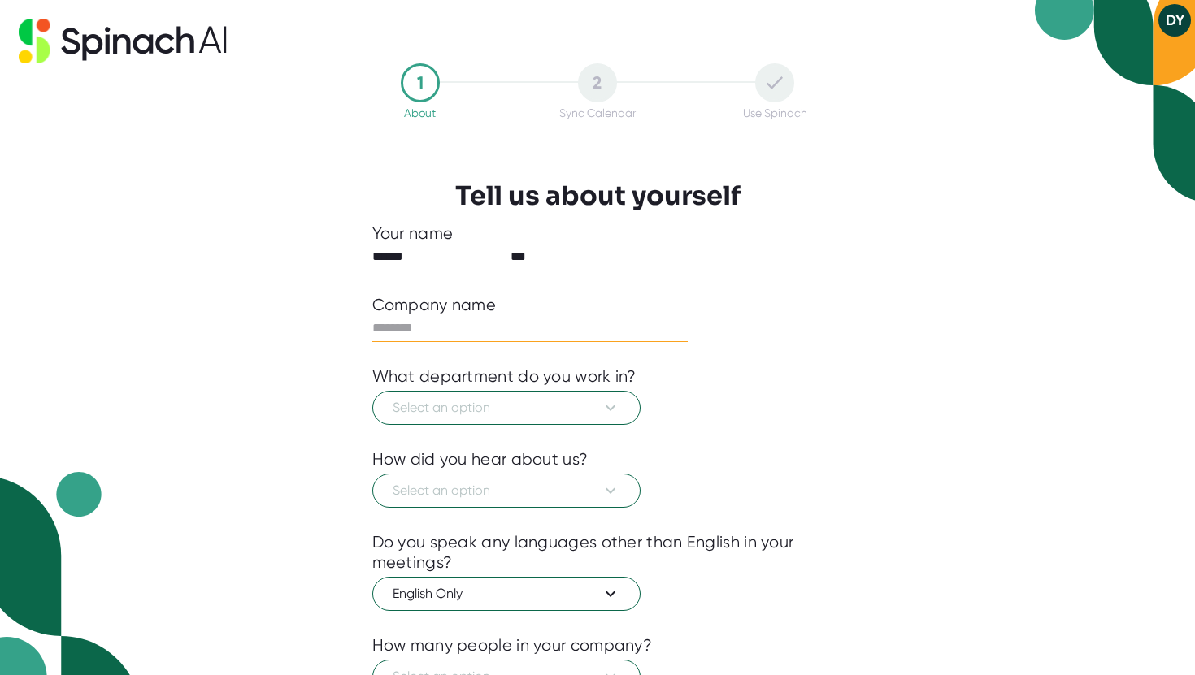
click at [518, 325] on input "text" at bounding box center [530, 328] width 316 height 26
type input "***"
click at [530, 405] on span "Select an option" at bounding box center [506, 408] width 228 height 20
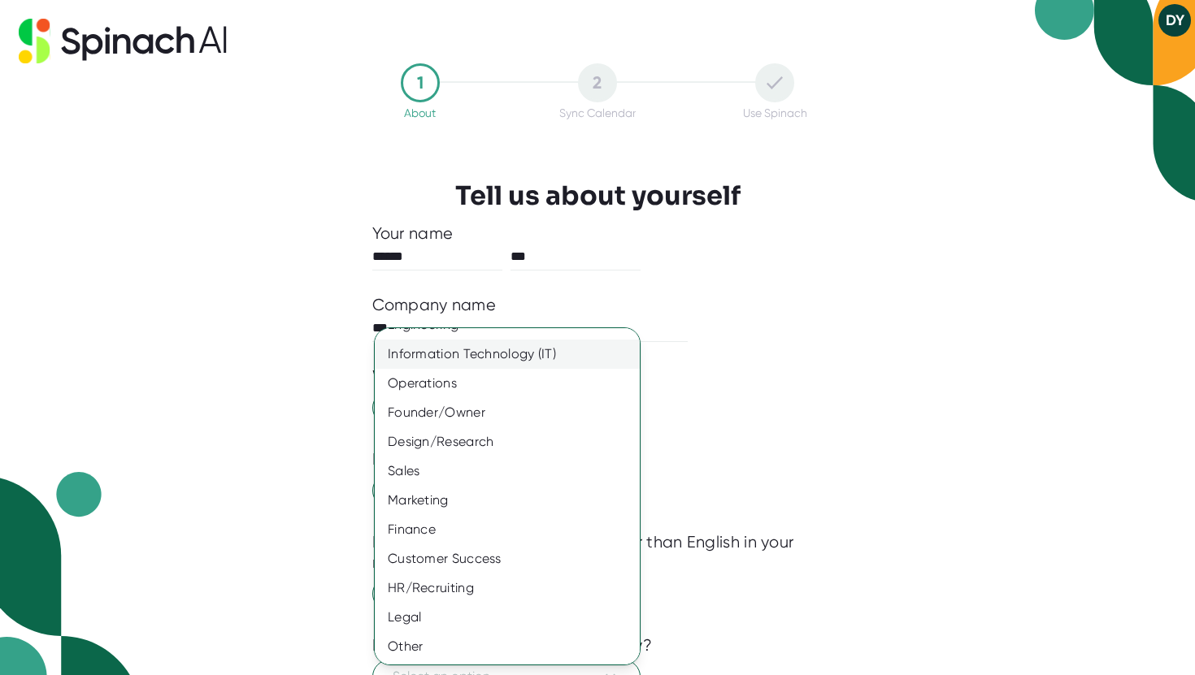
scroll to position [50, 0]
click at [470, 646] on div "Other" at bounding box center [507, 646] width 265 height 29
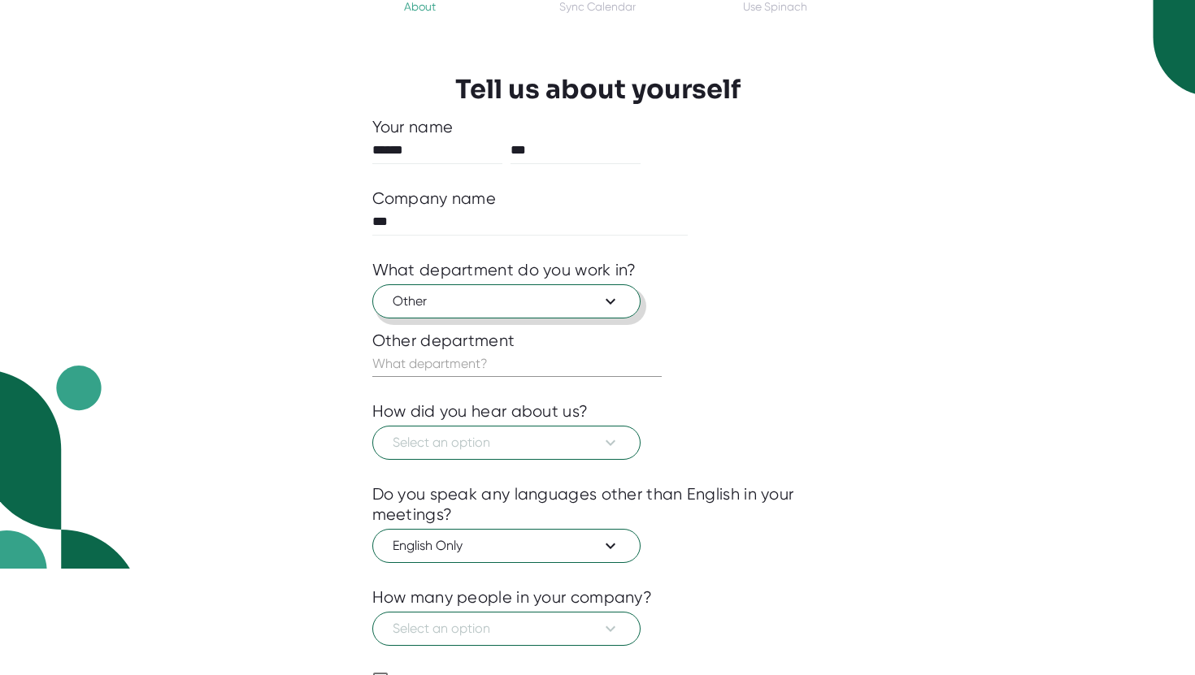
scroll to position [116, 0]
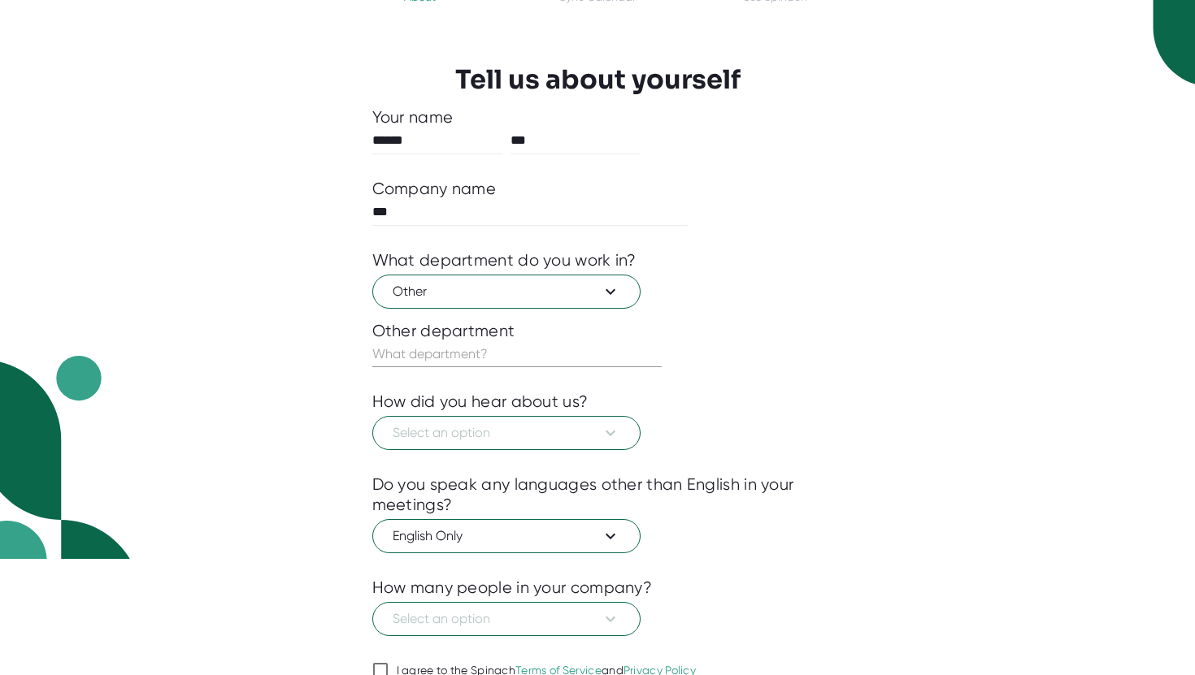
click at [499, 352] on input "text" at bounding box center [516, 354] width 289 height 26
click at [520, 304] on button "Other" at bounding box center [506, 292] width 268 height 34
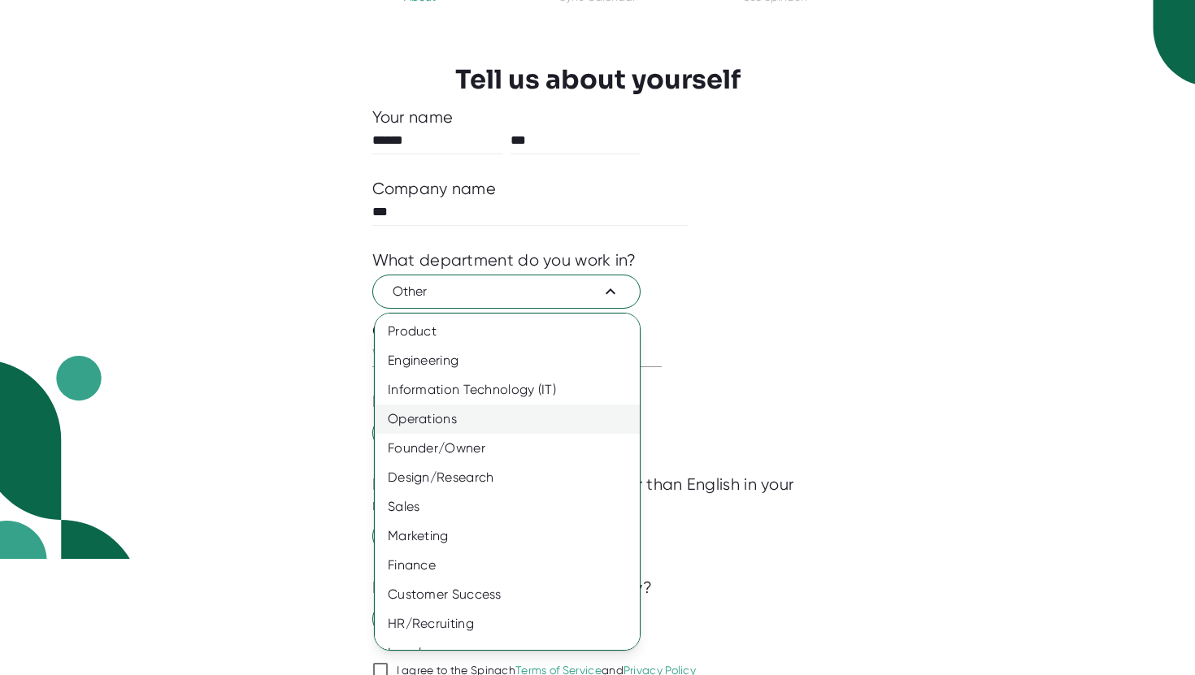
click at [518, 413] on div "Operations" at bounding box center [507, 419] width 265 height 29
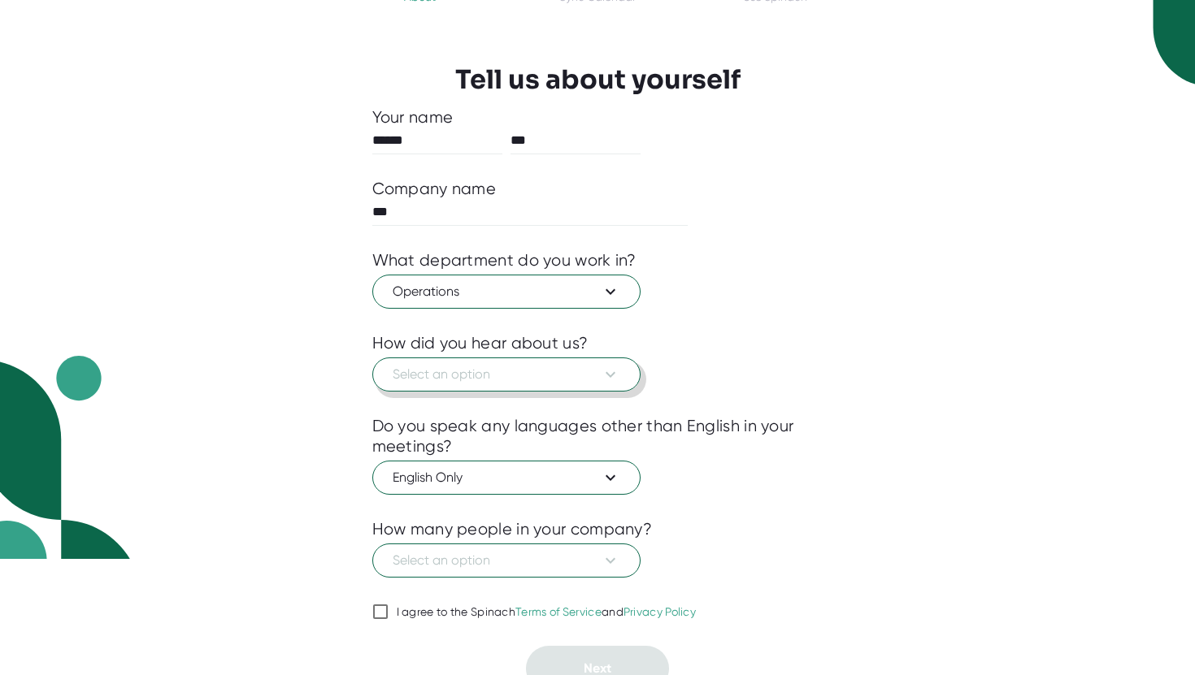
click at [562, 376] on span "Select an option" at bounding box center [506, 375] width 228 height 20
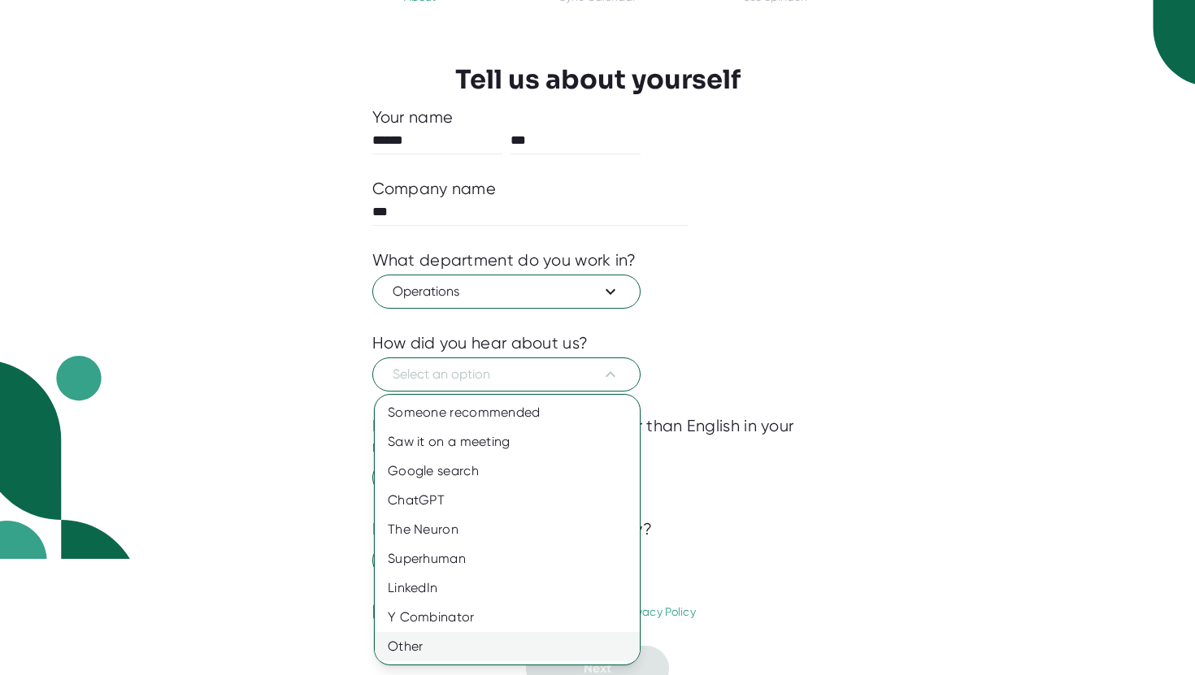
click at [498, 642] on div "Other" at bounding box center [507, 646] width 265 height 29
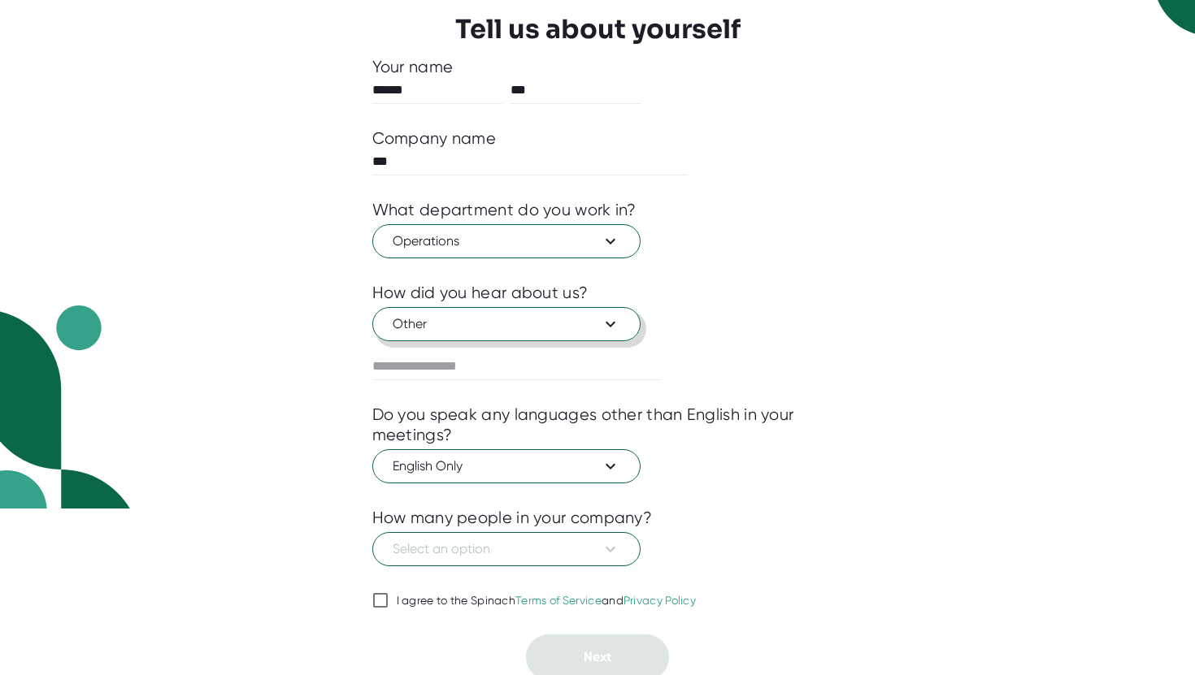
scroll to position [172, 0]
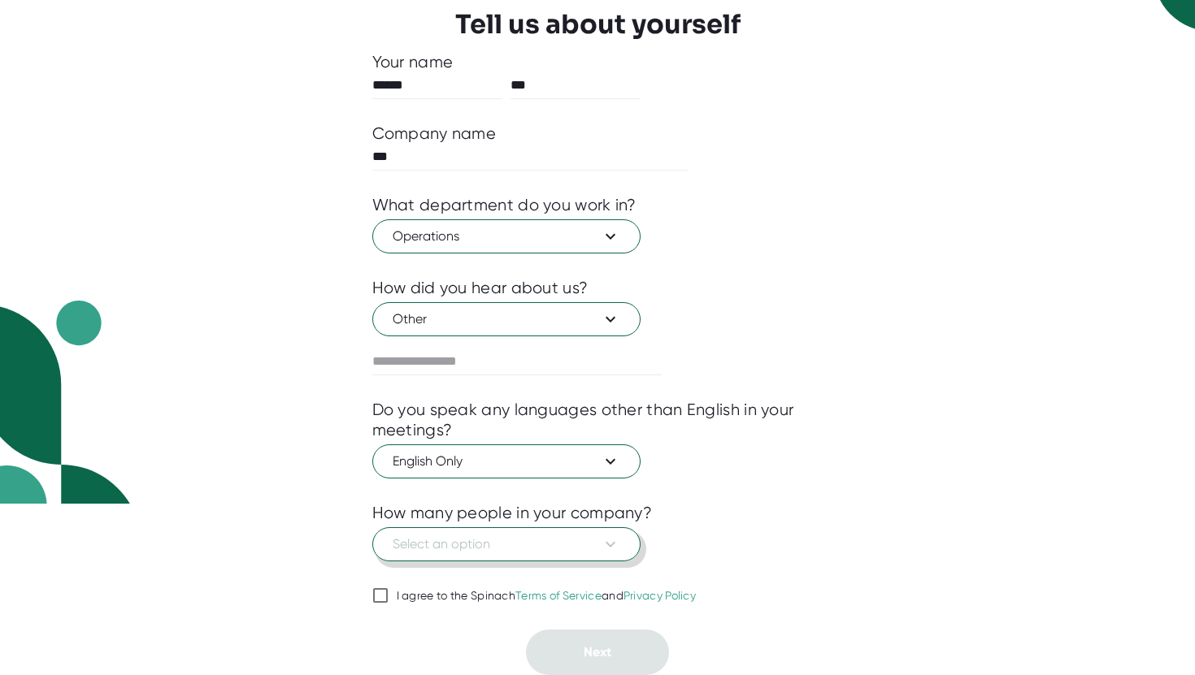
click at [602, 546] on icon at bounding box center [611, 545] width 20 height 20
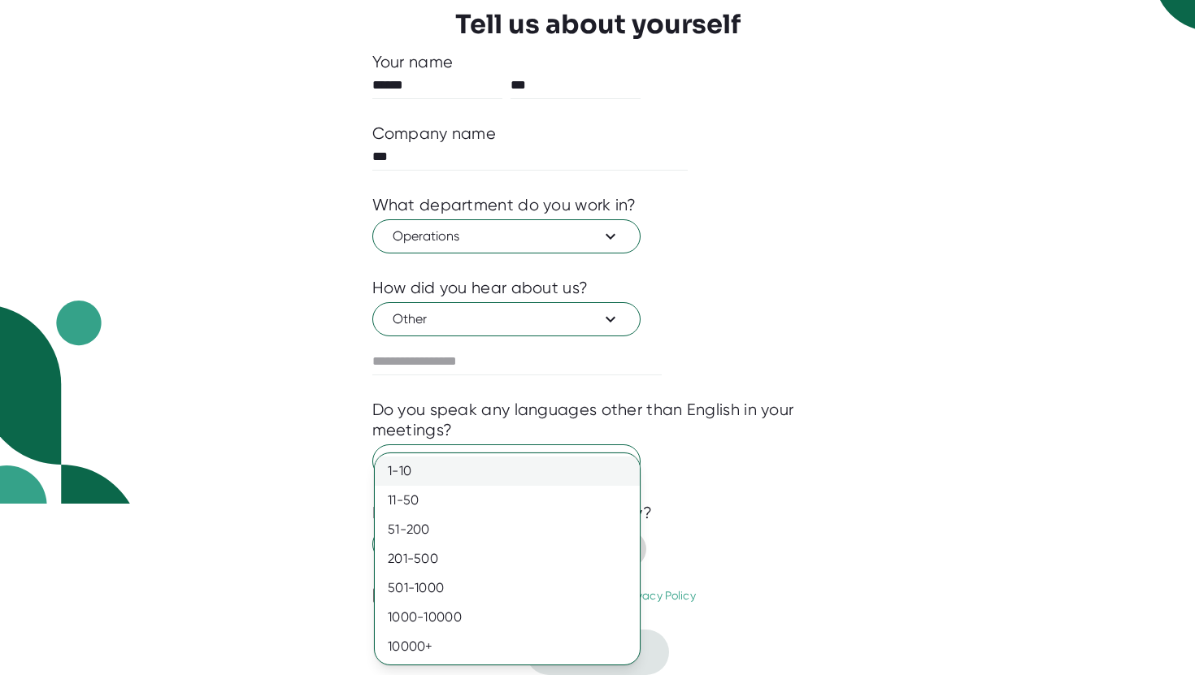
click at [520, 473] on div "1-10" at bounding box center [507, 471] width 265 height 29
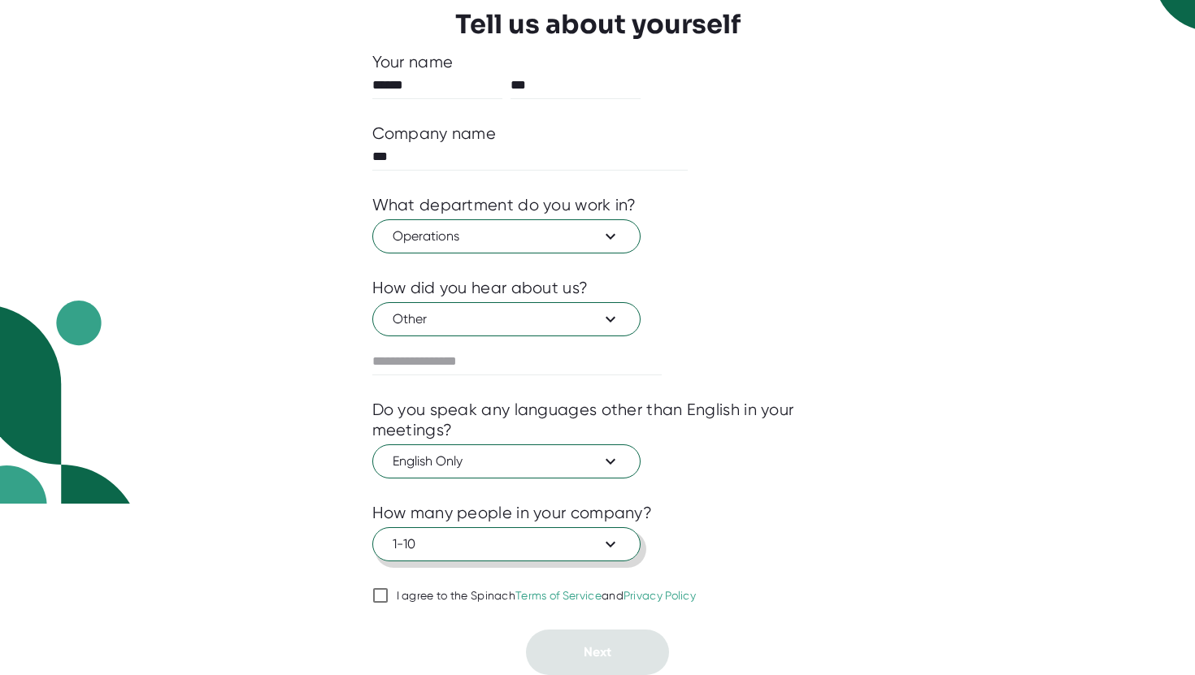
click at [795, 507] on div "How many people in your company?" at bounding box center [597, 513] width 451 height 20
click at [374, 597] on input "I agree to the Spinach Terms of Service and Privacy Policy" at bounding box center [380, 596] width 16 height 20
checkbox input "true"
click at [552, 646] on button "Next" at bounding box center [597, 653] width 143 height 46
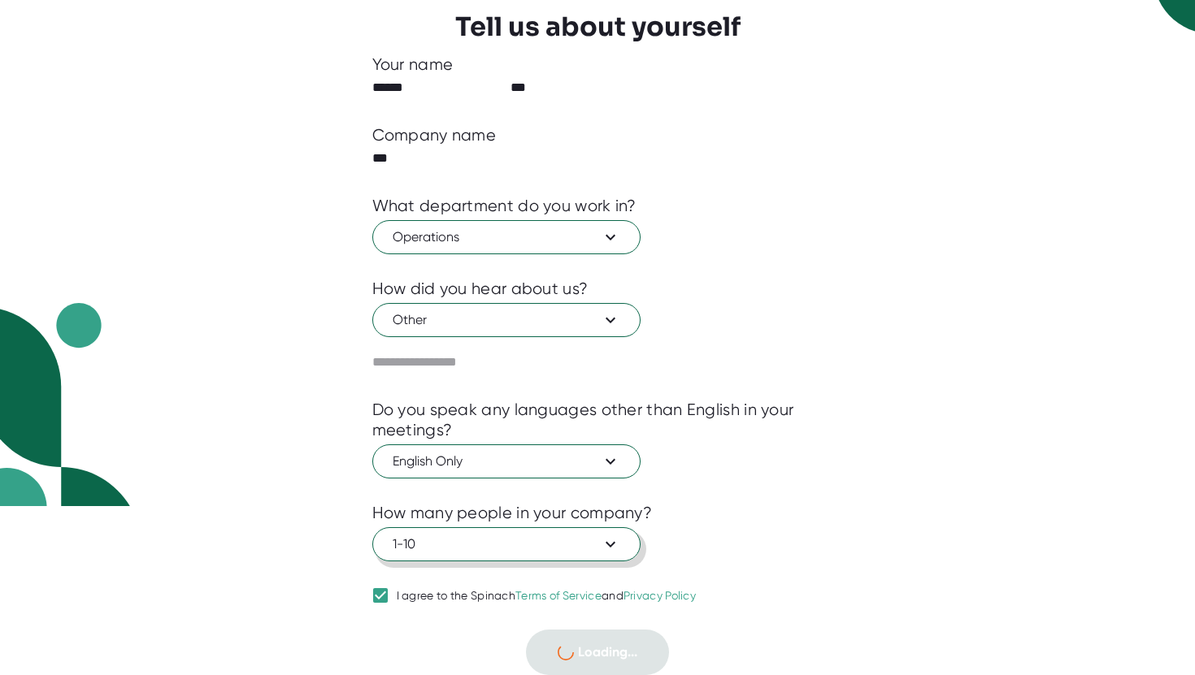
scroll to position [0, 0]
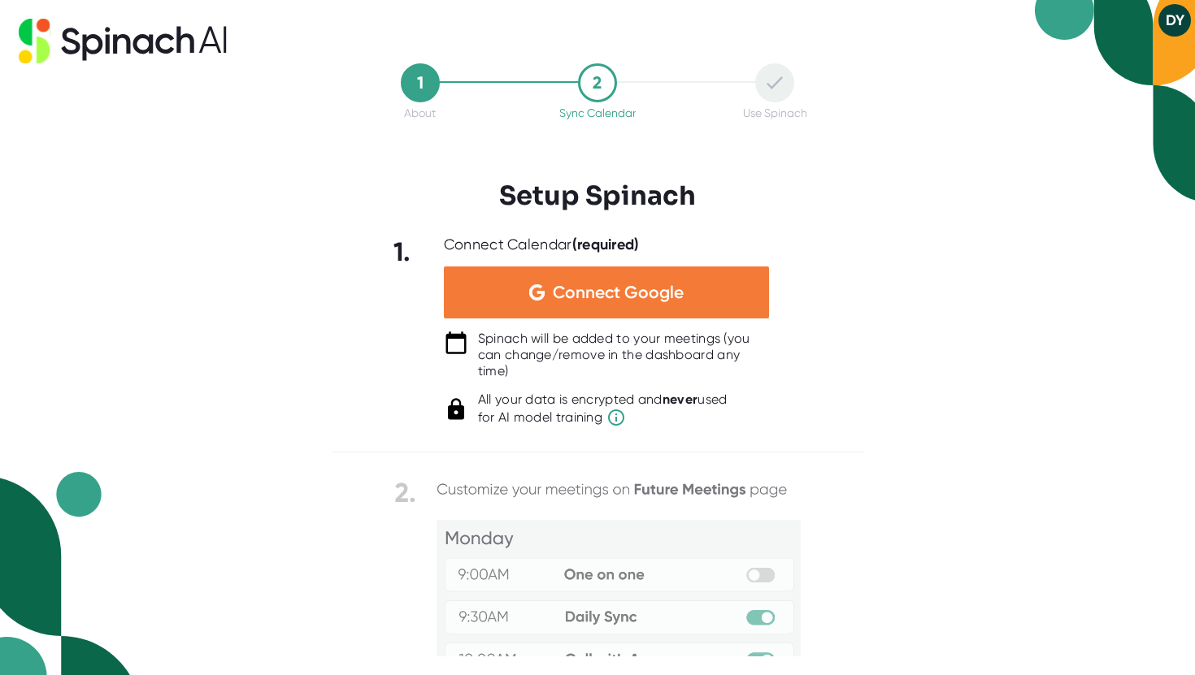
click at [608, 304] on div "Connect Google" at bounding box center [606, 293] width 325 height 52
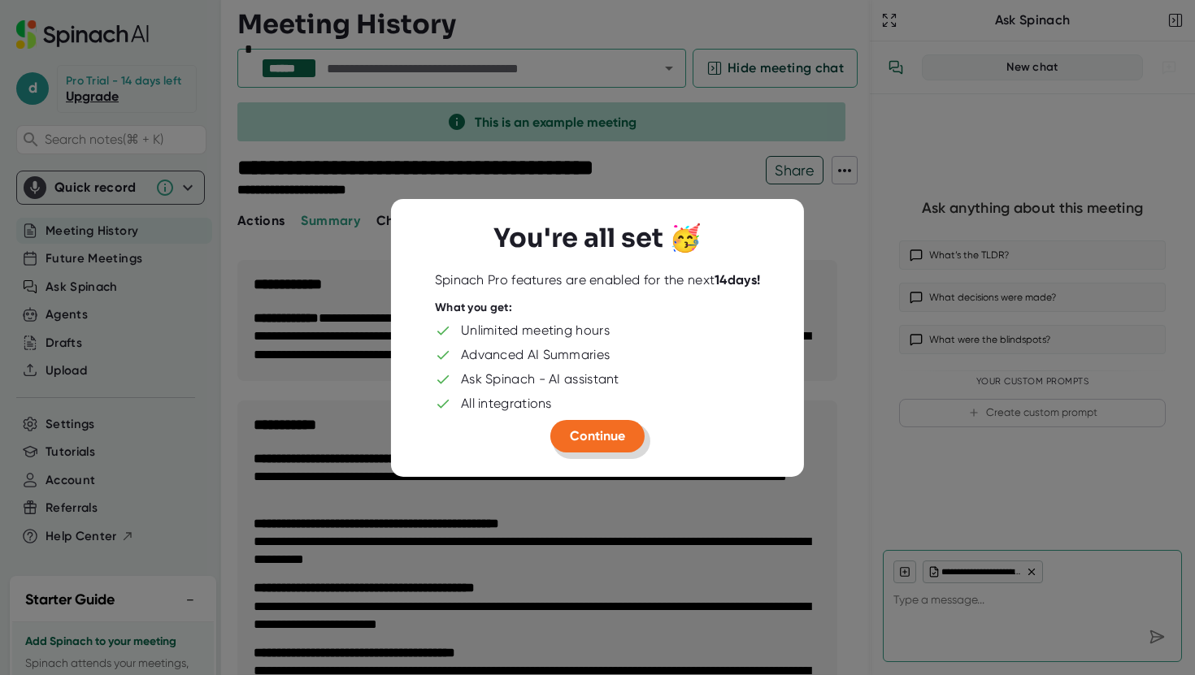
click at [581, 431] on span "Continue" at bounding box center [597, 435] width 55 height 15
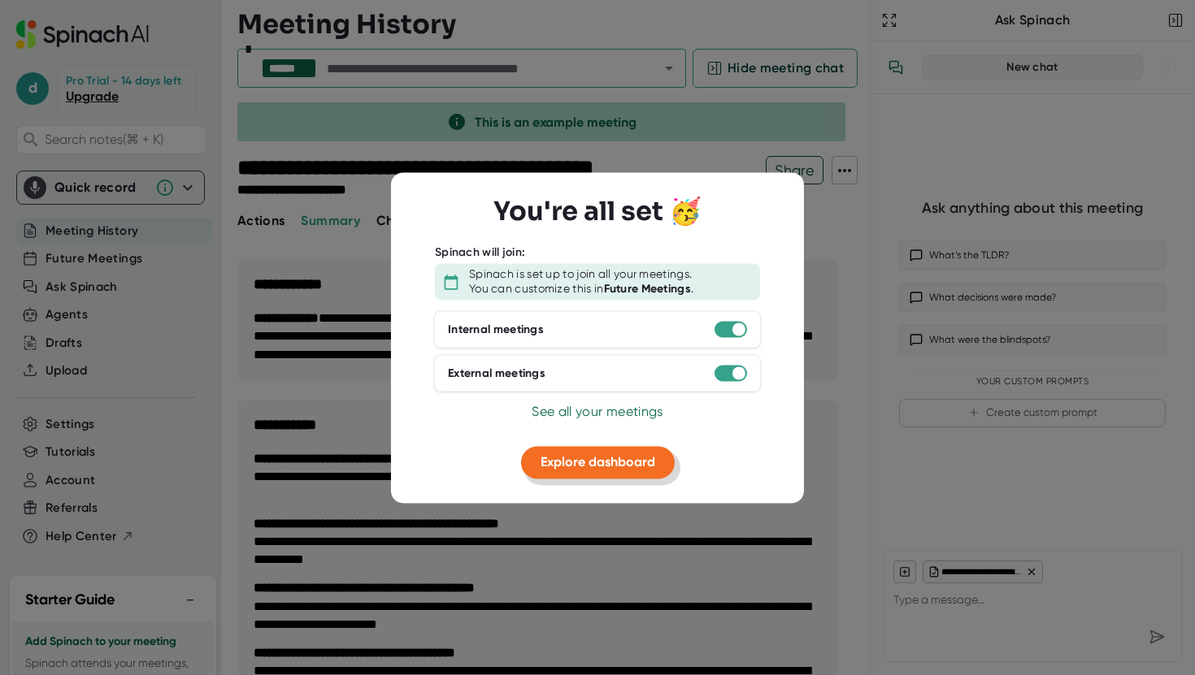
click at [611, 461] on span "Explore dashboard" at bounding box center [597, 462] width 115 height 15
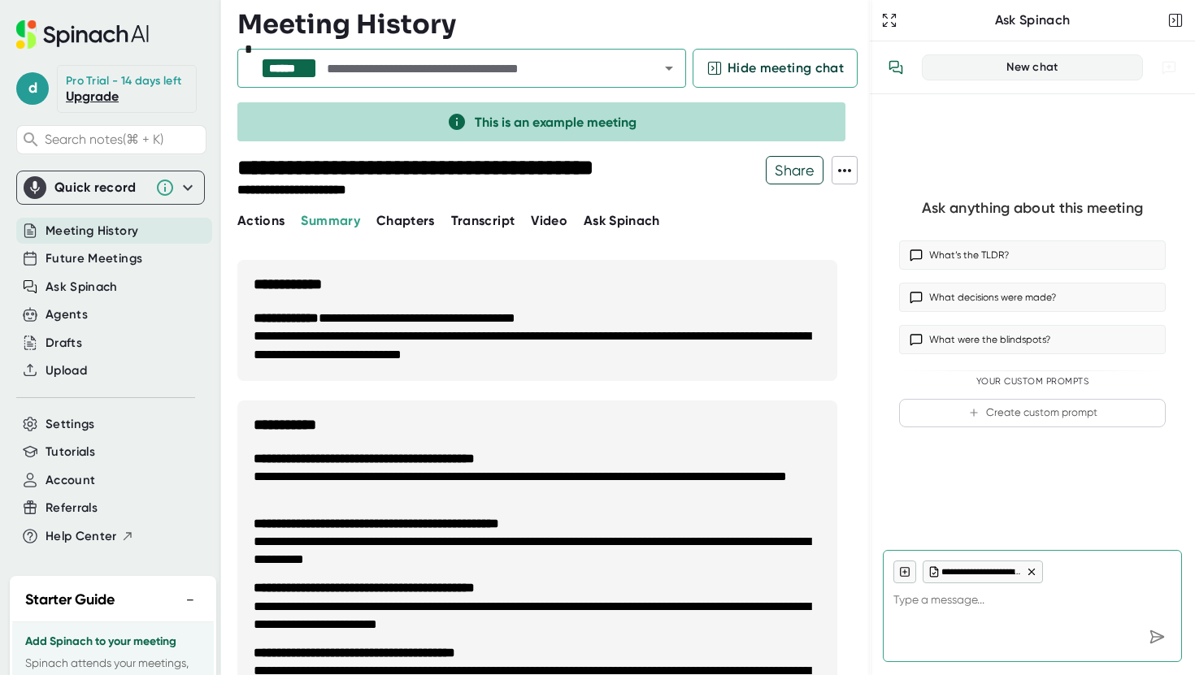
type textarea "x"
click at [178, 186] on icon at bounding box center [188, 188] width 20 height 20
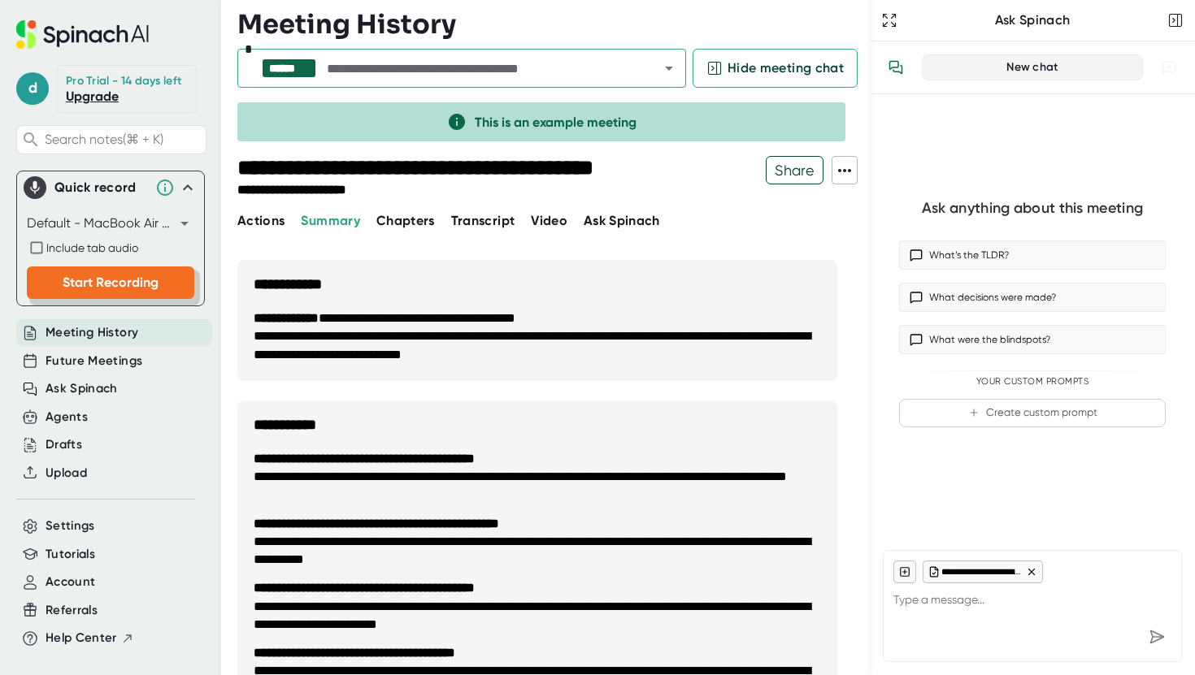
click at [150, 288] on span "Start Recording" at bounding box center [111, 282] width 96 height 15
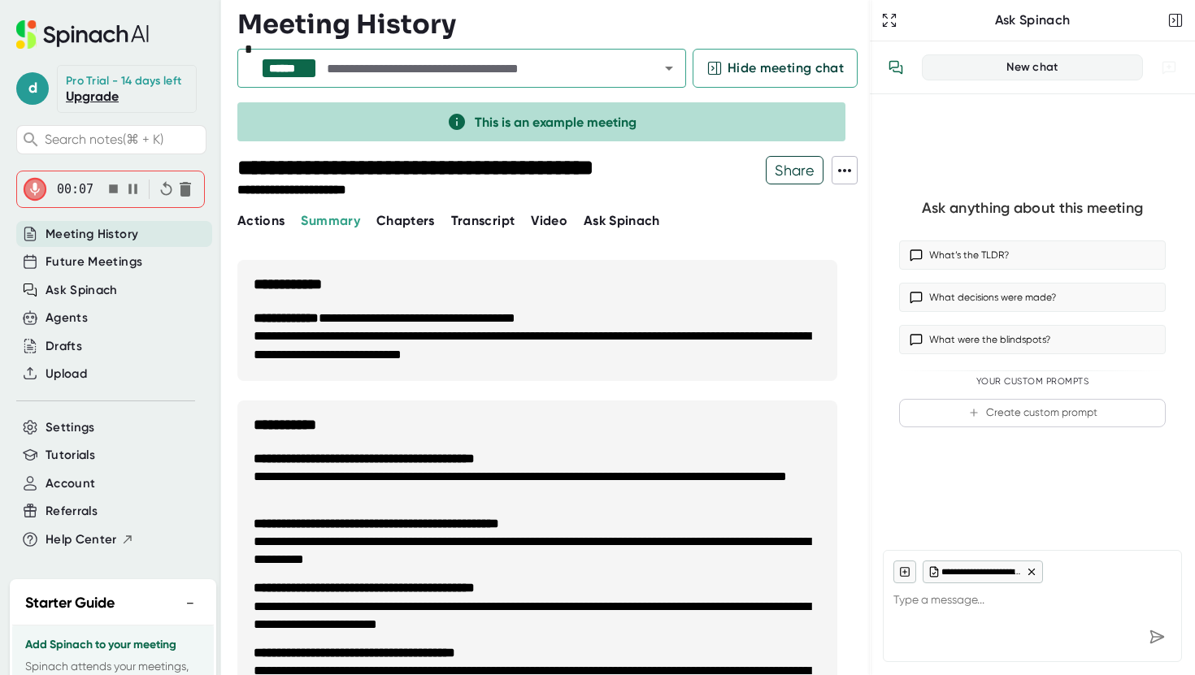
click at [116, 189] on icon "button" at bounding box center [113, 188] width 9 height 9
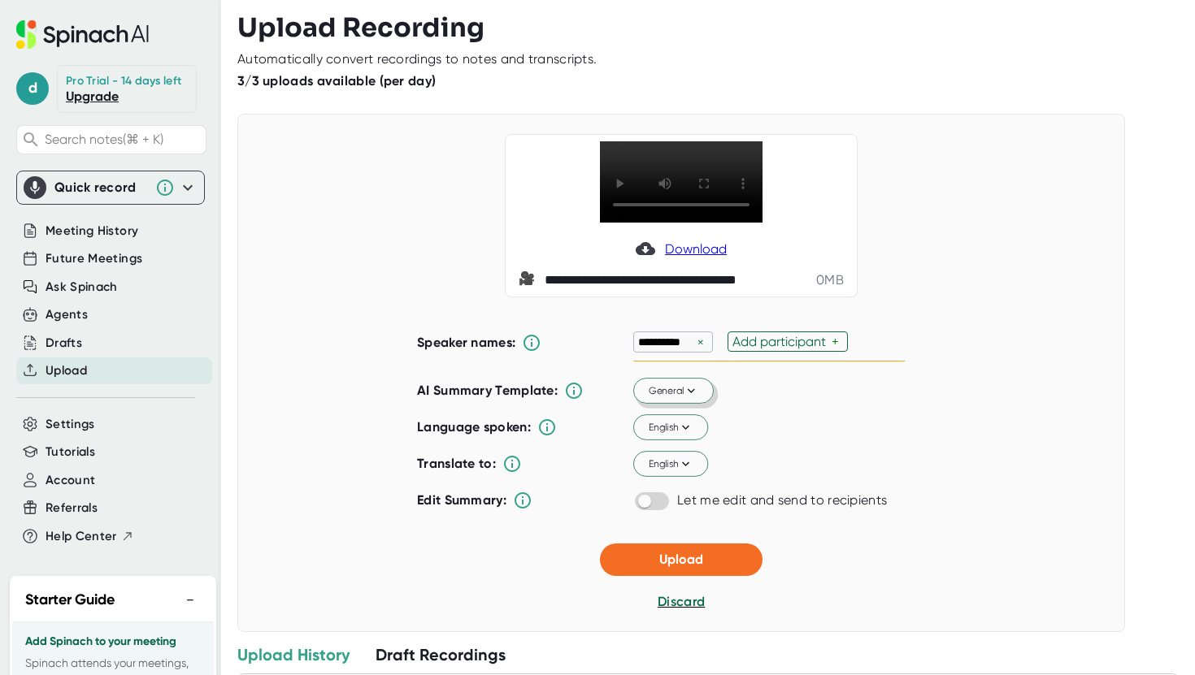
click at [688, 397] on icon at bounding box center [690, 391] width 15 height 15
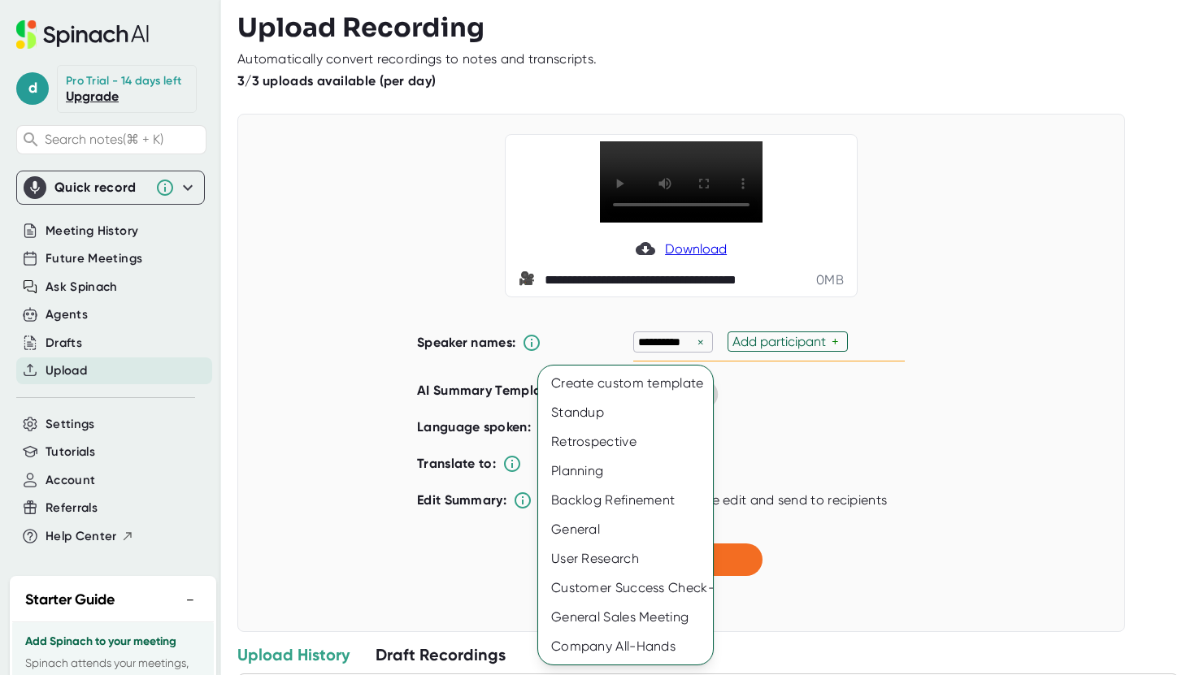
click at [824, 422] on div at bounding box center [597, 337] width 1195 height 675
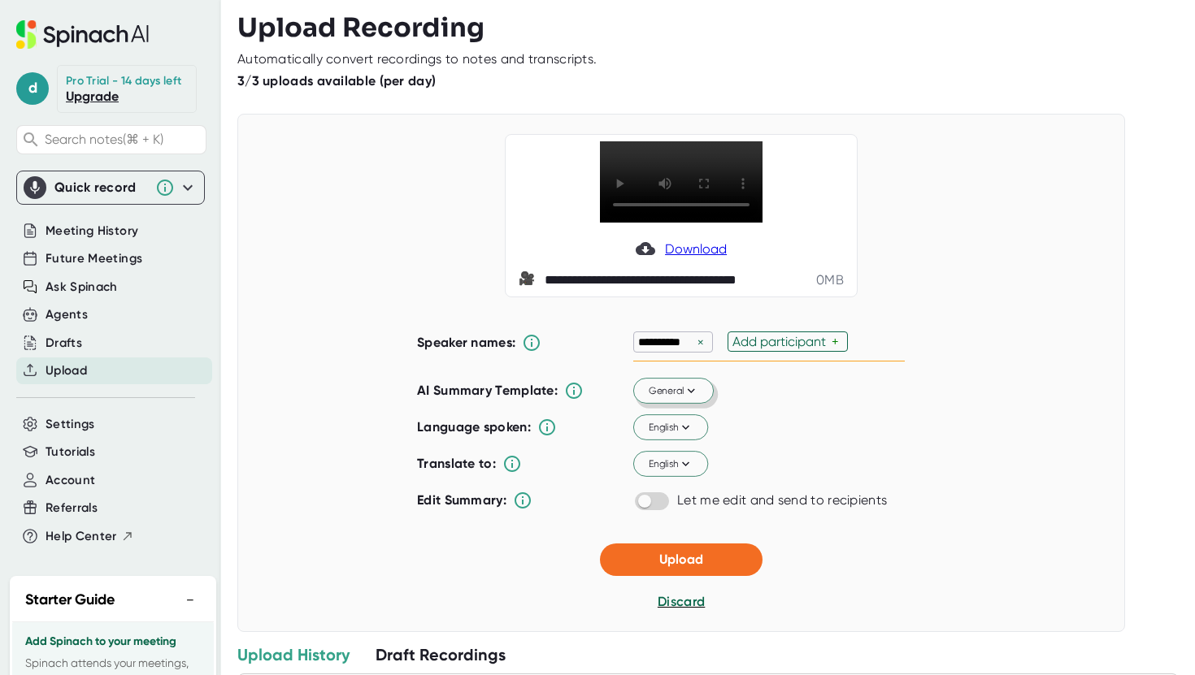
click at [683, 247] on span "Download" at bounding box center [696, 248] width 62 height 15
click at [686, 596] on span "Discard" at bounding box center [681, 601] width 48 height 15
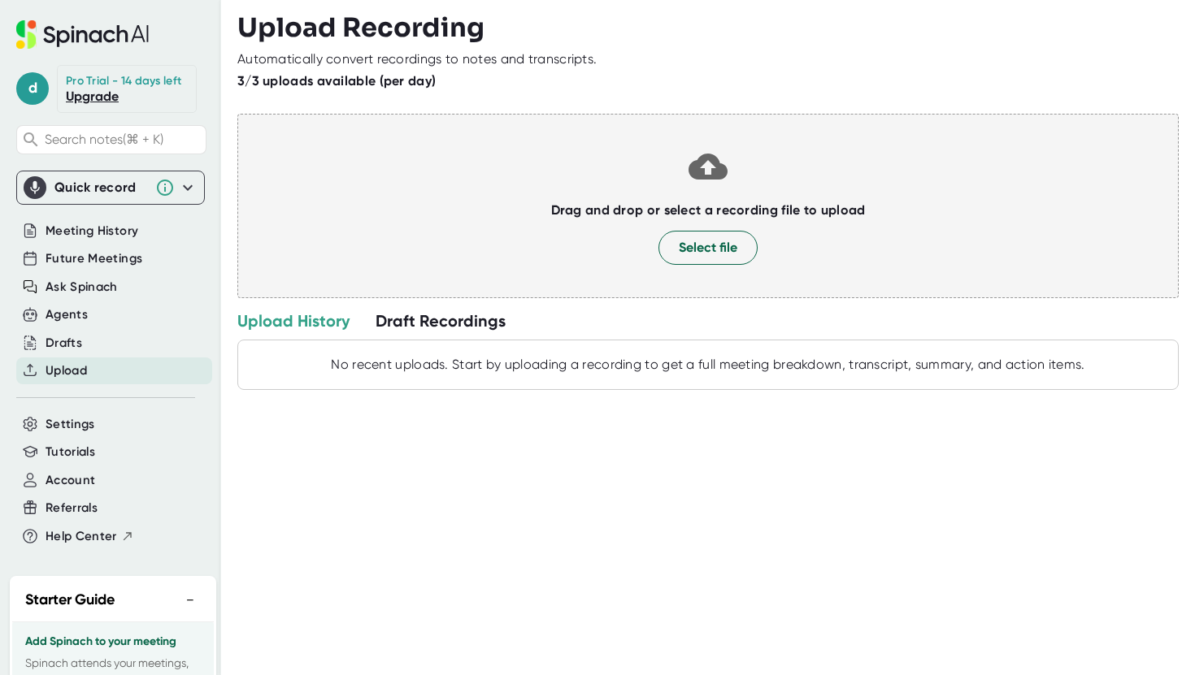
click at [194, 189] on icon at bounding box center [188, 188] width 20 height 20
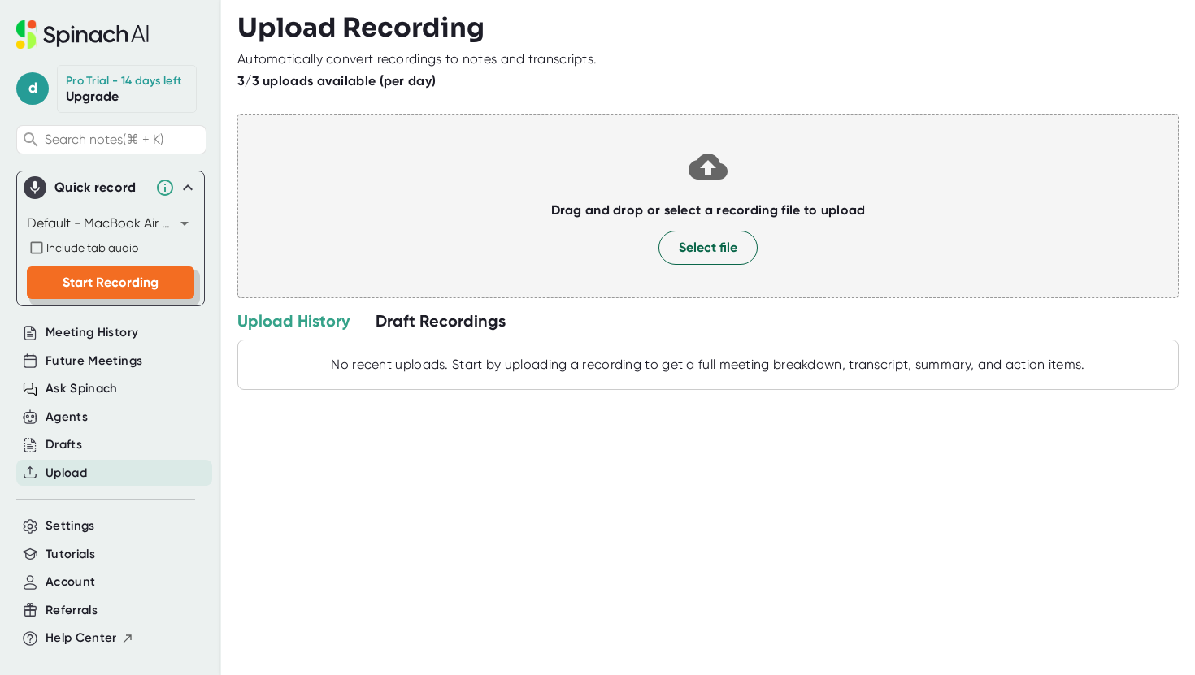
click at [132, 283] on span "Start Recording" at bounding box center [111, 282] width 96 height 15
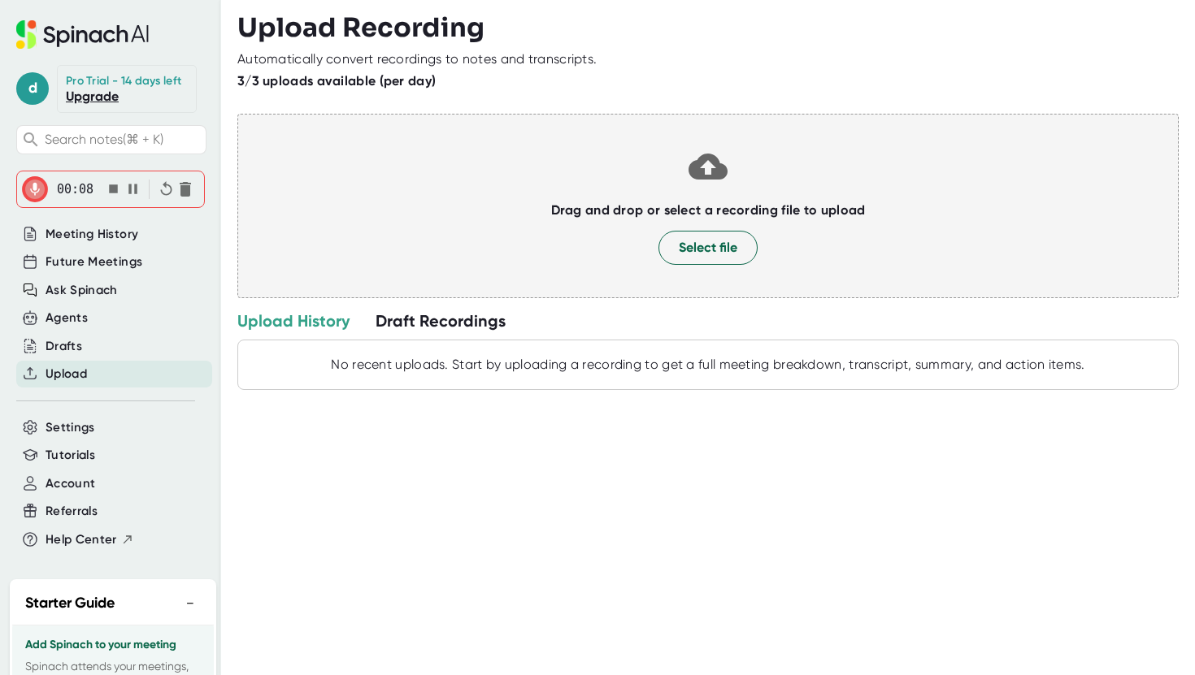
click at [111, 189] on icon "button" at bounding box center [113, 188] width 9 height 9
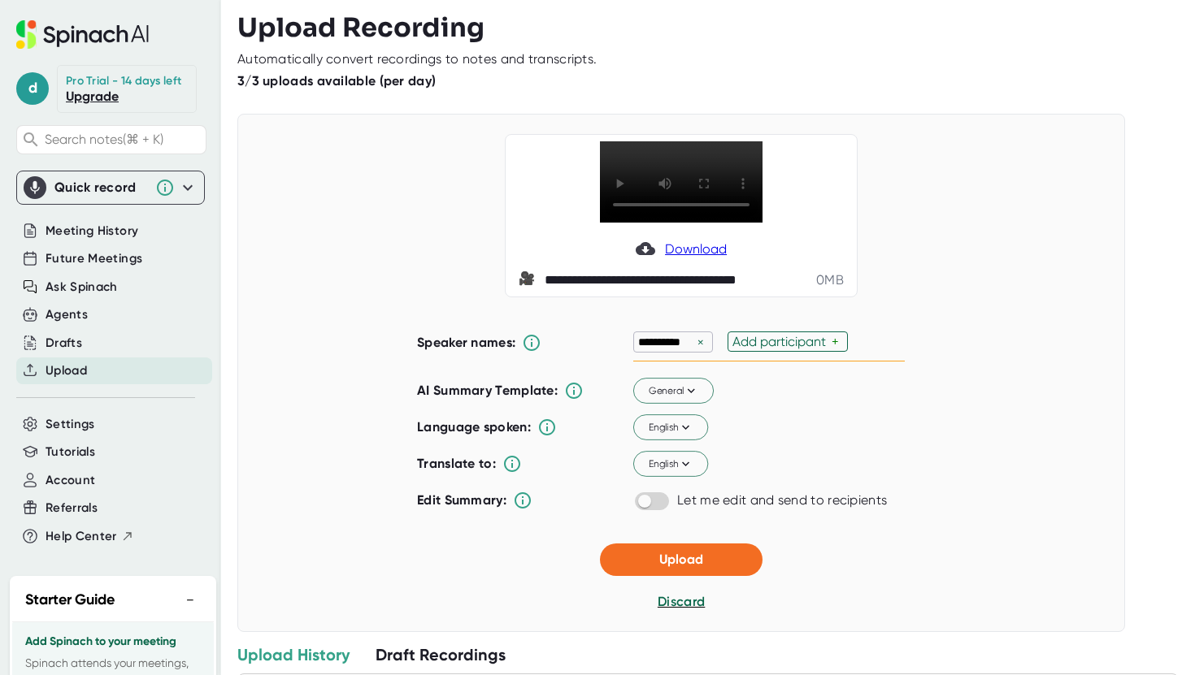
click at [683, 248] on span "Download" at bounding box center [696, 248] width 62 height 15
